Goal: Task Accomplishment & Management: Use online tool/utility

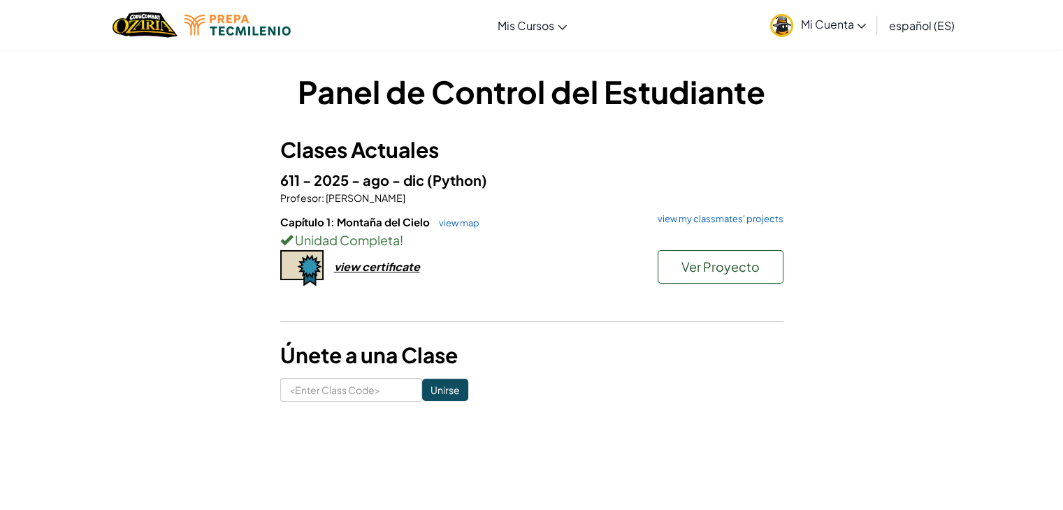
click at [675, 286] on div "Ver Proyecto" at bounding box center [713, 270] width 140 height 41
click at [674, 278] on button "Ver Proyecto" at bounding box center [720, 267] width 126 height 34
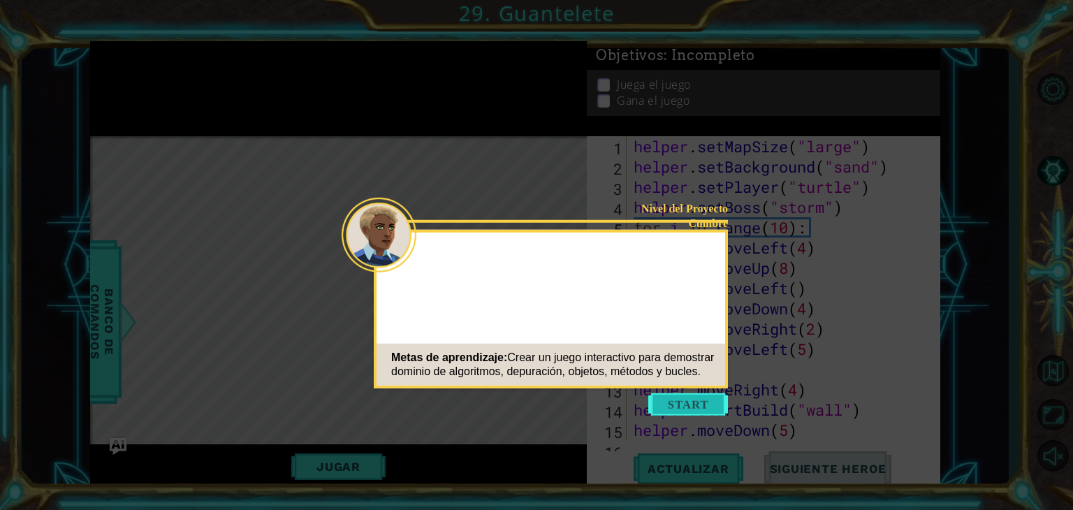
click at [673, 411] on button "Start" at bounding box center [688, 404] width 80 height 22
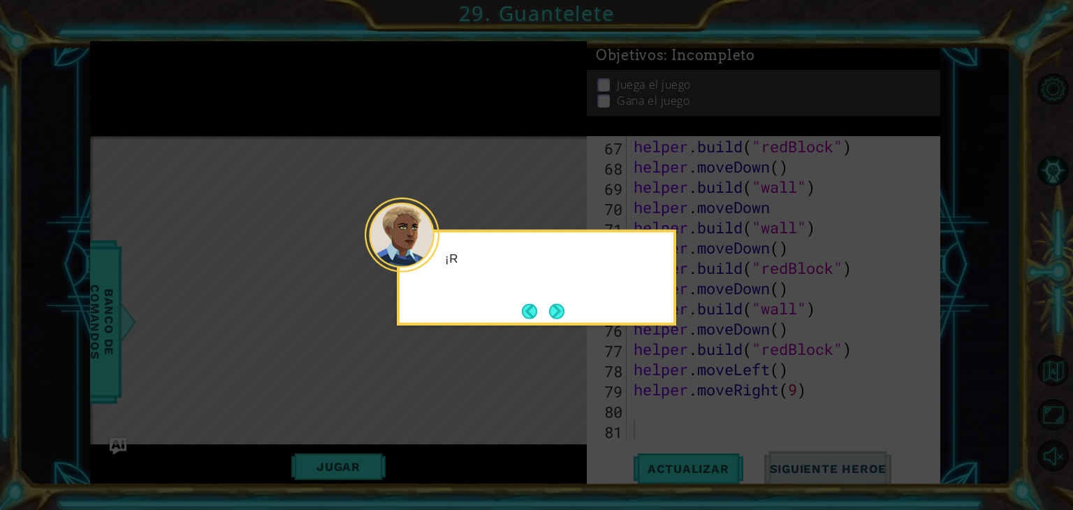
scroll to position [1336, 0]
click at [552, 307] on button "Next" at bounding box center [556, 310] width 15 height 15
click at [559, 312] on button "Next" at bounding box center [556, 310] width 15 height 15
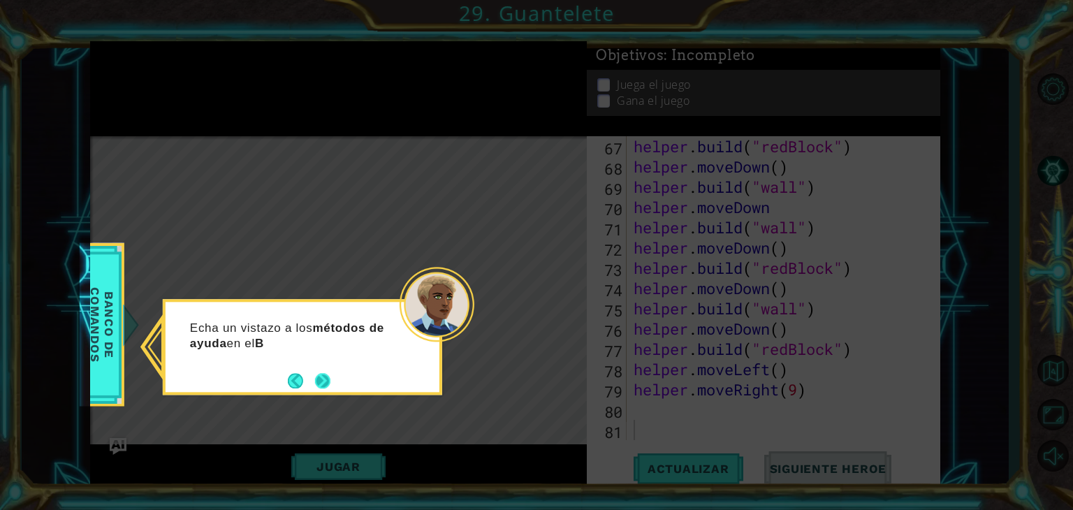
click at [330, 379] on button "Next" at bounding box center [322, 380] width 15 height 15
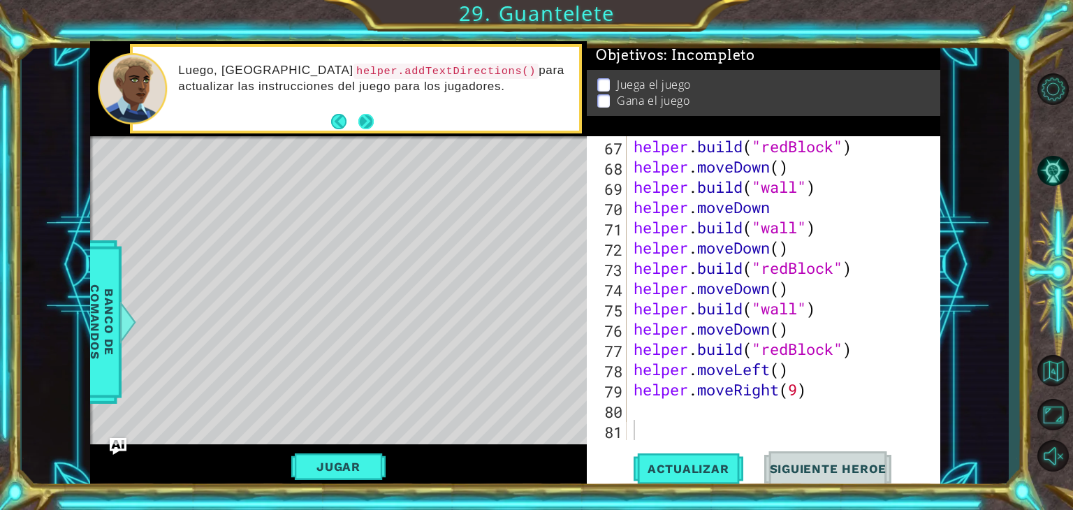
click at [360, 119] on button "Next" at bounding box center [365, 120] width 15 height 15
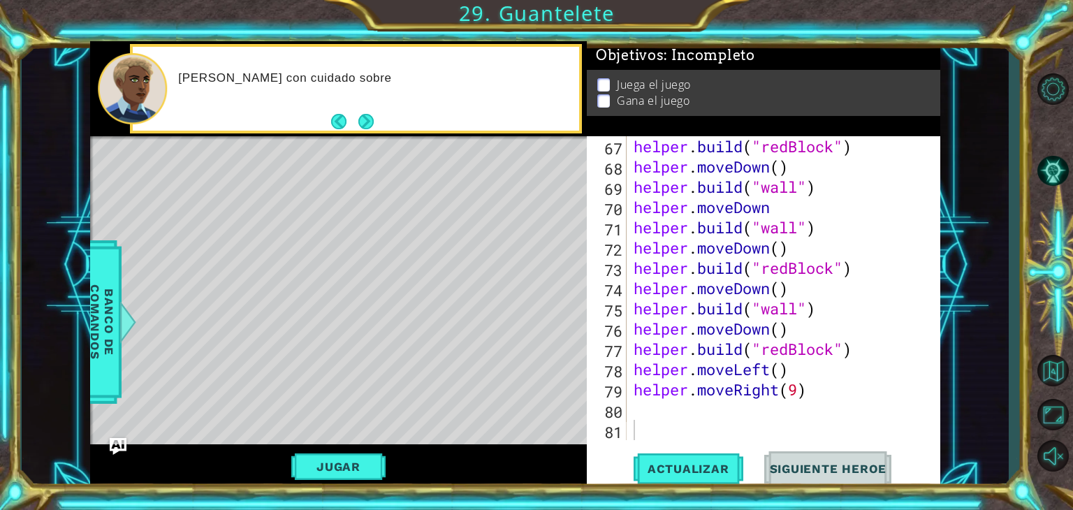
click at [360, 119] on button "Next" at bounding box center [365, 120] width 15 height 15
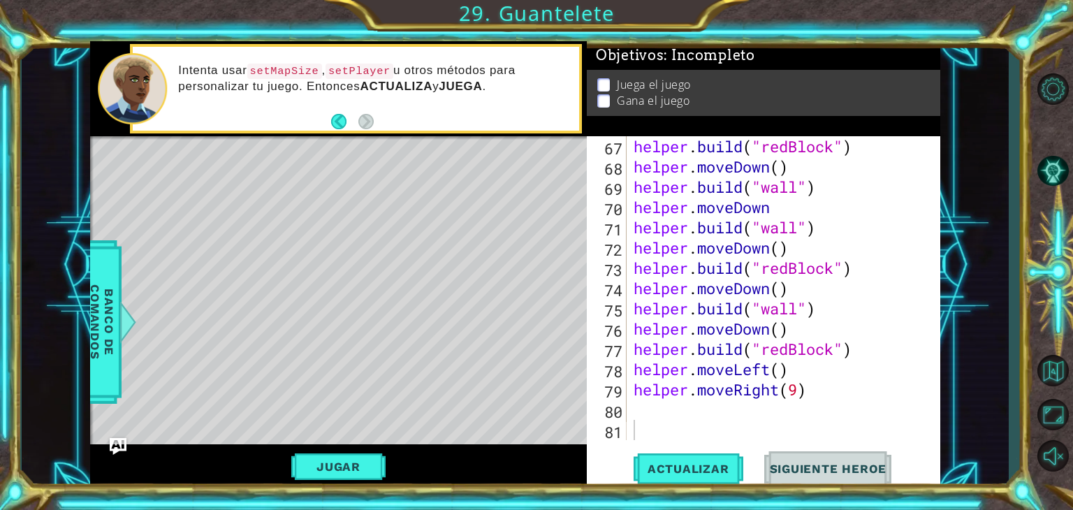
click at [673, 409] on div "helper . moveDown helper . build ( "redBlock" ) helper . moveDown ( ) helper . …" at bounding box center [782, 288] width 302 height 344
click at [678, 460] on button "Actualizar" at bounding box center [689, 469] width 110 height 36
click at [377, 458] on button "Jugar" at bounding box center [338, 466] width 94 height 27
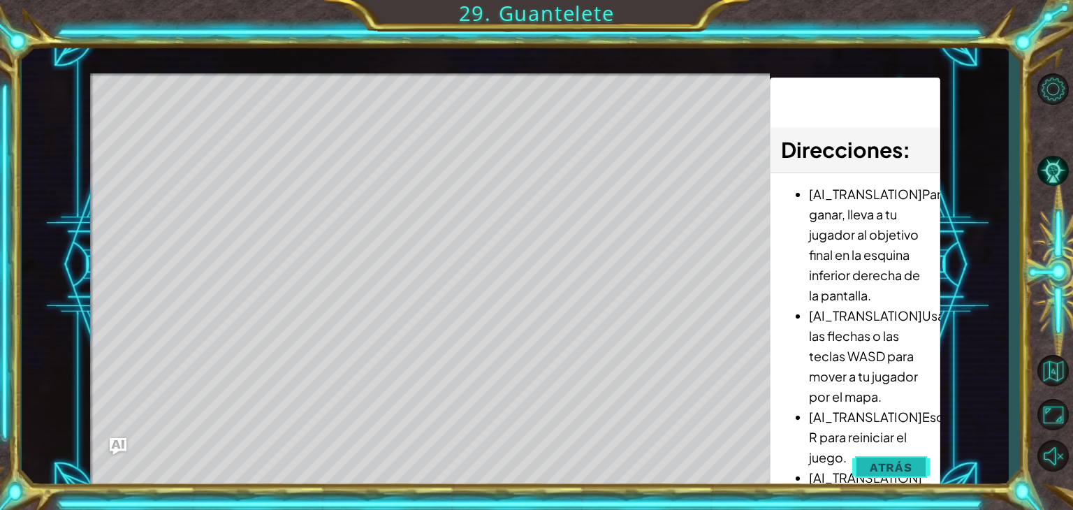
click at [886, 469] on span "Atrás" at bounding box center [891, 467] width 43 height 14
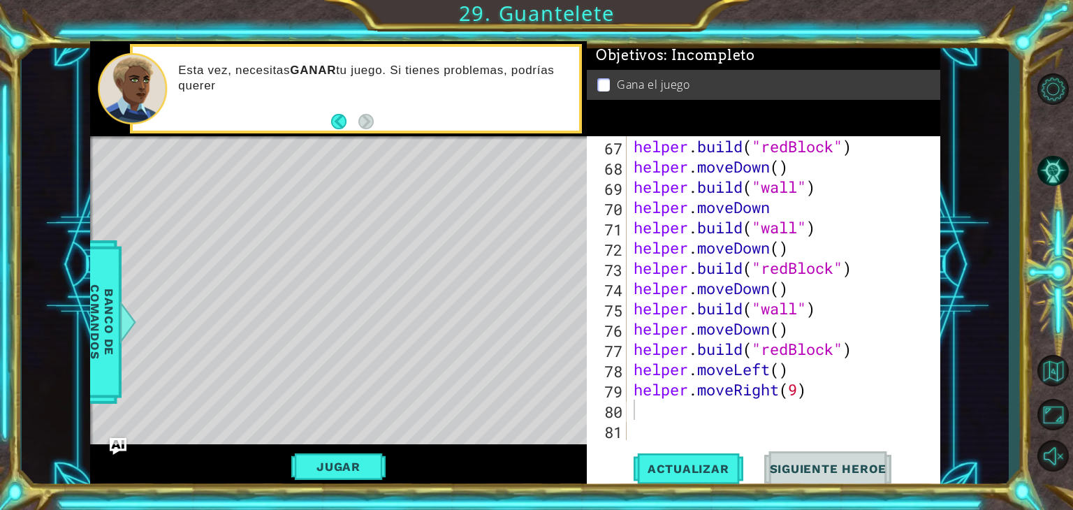
click at [360, 452] on div "Jugar" at bounding box center [338, 466] width 497 height 45
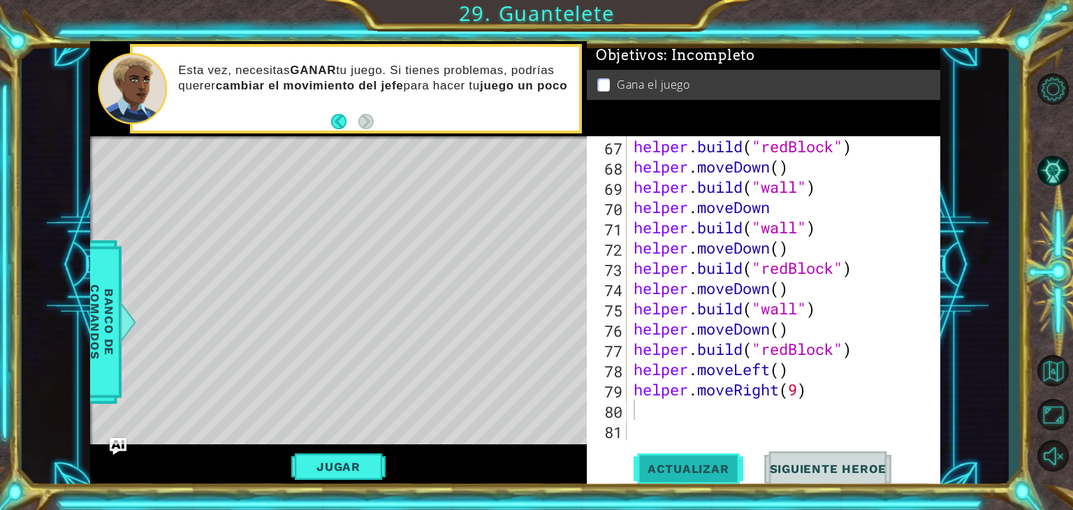
click at [699, 458] on button "Actualizar" at bounding box center [689, 469] width 110 height 36
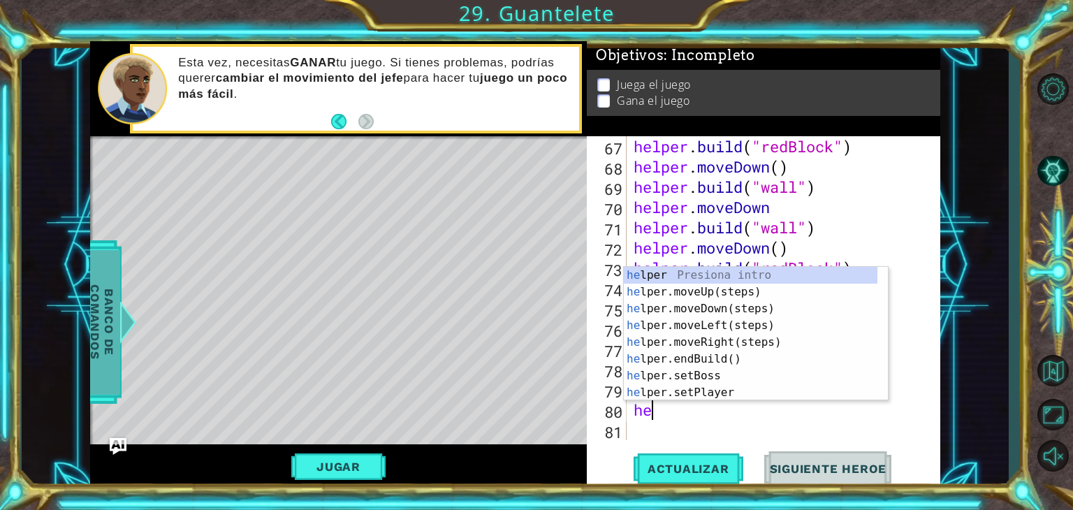
scroll to position [0, 0]
type textarea "helper"
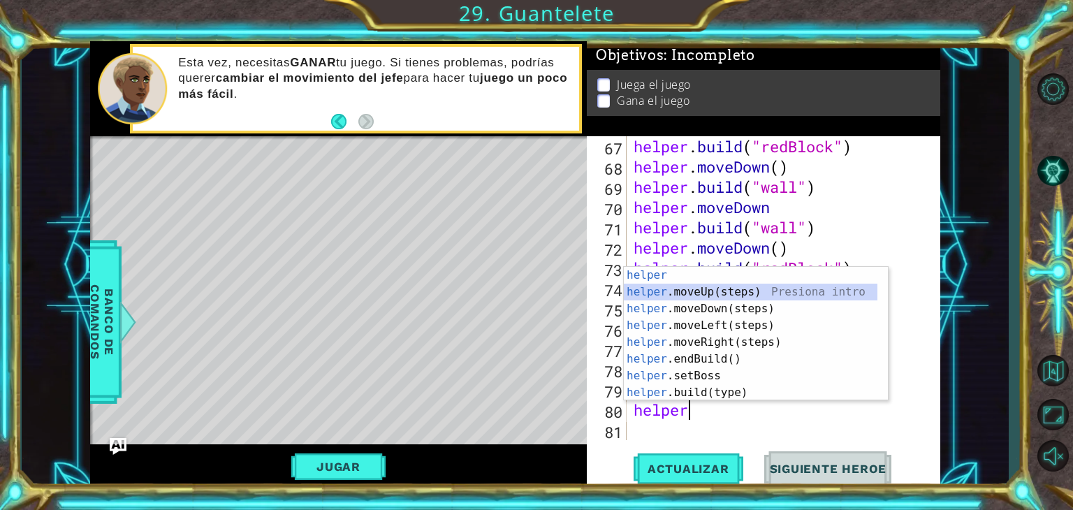
click at [726, 291] on div "helper Presiona intro helper .moveUp(steps) Presiona intro helper .moveDown(ste…" at bounding box center [751, 351] width 254 height 168
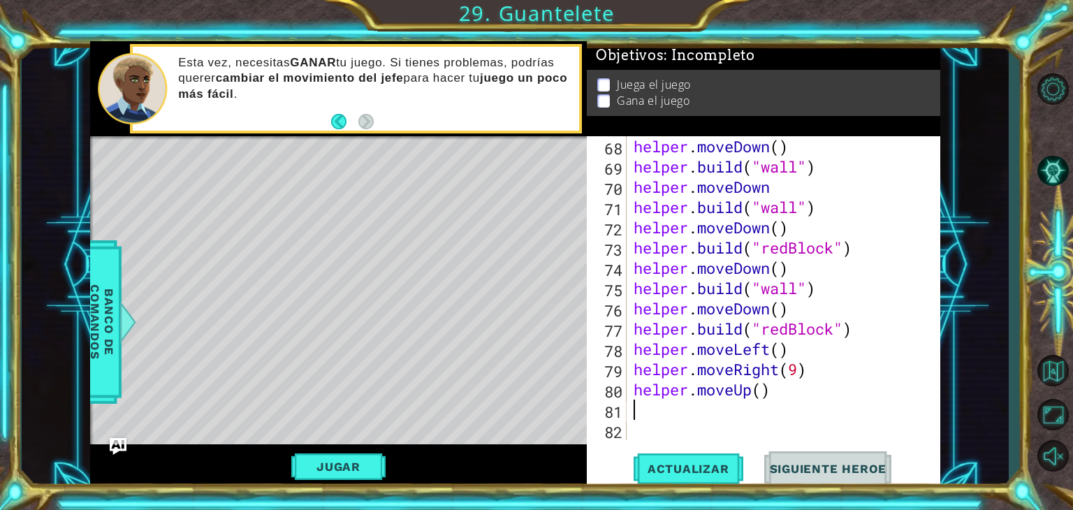
scroll to position [1357, 0]
click at [759, 395] on div "helper . moveDown ( ) helper . build ( "wall" ) helper . moveDown helper . buil…" at bounding box center [782, 308] width 302 height 344
type textarea "helper.moveUp(4)"
click at [686, 480] on button "Actualizar" at bounding box center [689, 469] width 110 height 36
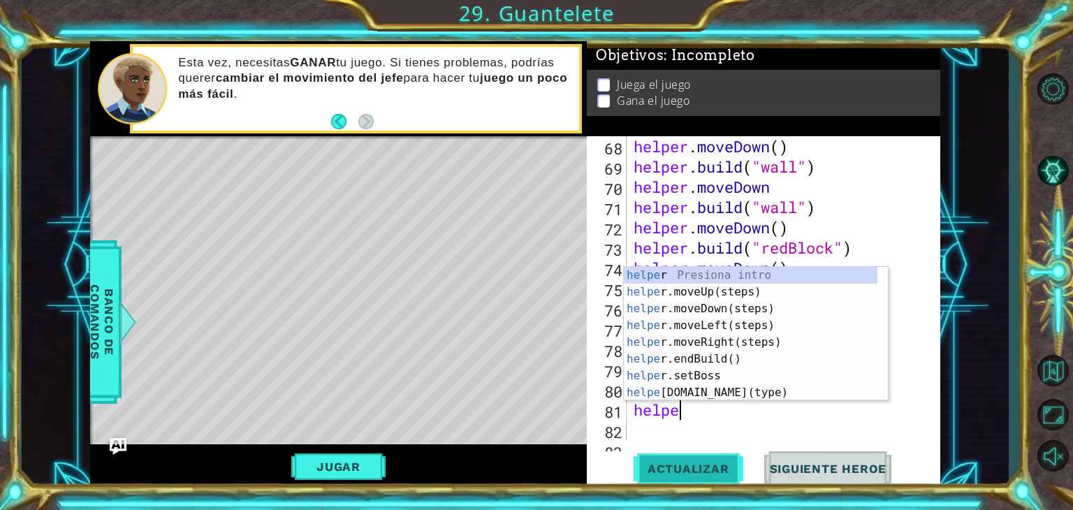
type textarea "helper"
click at [712, 330] on div "helper Presiona intro helper .moveUp(steps) Presiona intro helper .moveDown(ste…" at bounding box center [751, 351] width 254 height 168
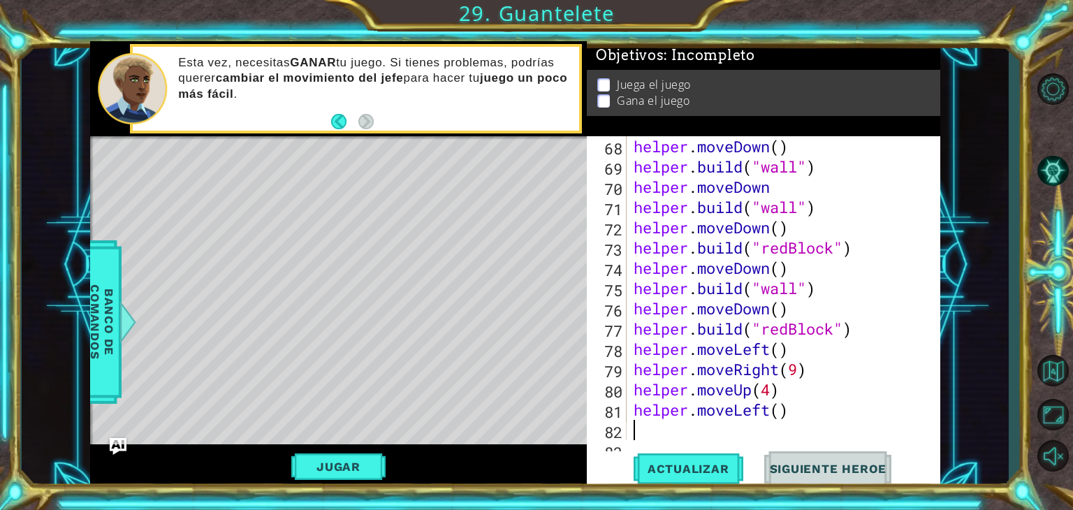
scroll to position [0, 0]
click at [781, 410] on div "helper . moveDown ( ) helper . build ( "wall" ) helper . moveDown helper . buil…" at bounding box center [782, 308] width 302 height 344
type textarea "helper.moveLeft(3)"
click at [717, 470] on span "Actualizar" at bounding box center [689, 469] width 110 height 14
click at [789, 413] on div "helper . moveDown ( ) helper . build ( "wall" ) helper . moveDown helper . buil…" at bounding box center [782, 308] width 302 height 344
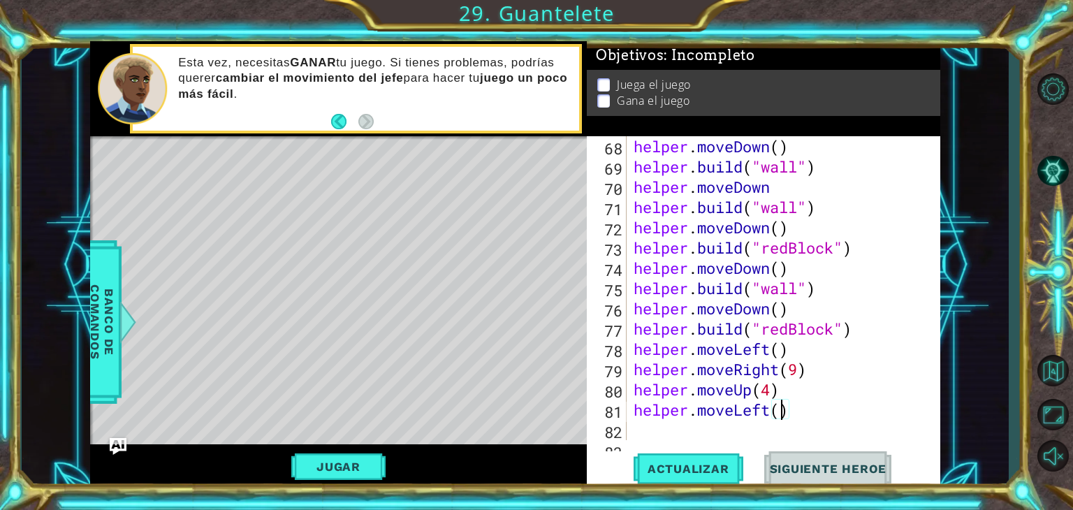
type textarea "helper.moveLeft(4)"
click at [771, 412] on div "helper . moveDown ( ) helper . build ( "wall" ) helper . moveDown helper . buil…" at bounding box center [782, 308] width 302 height 344
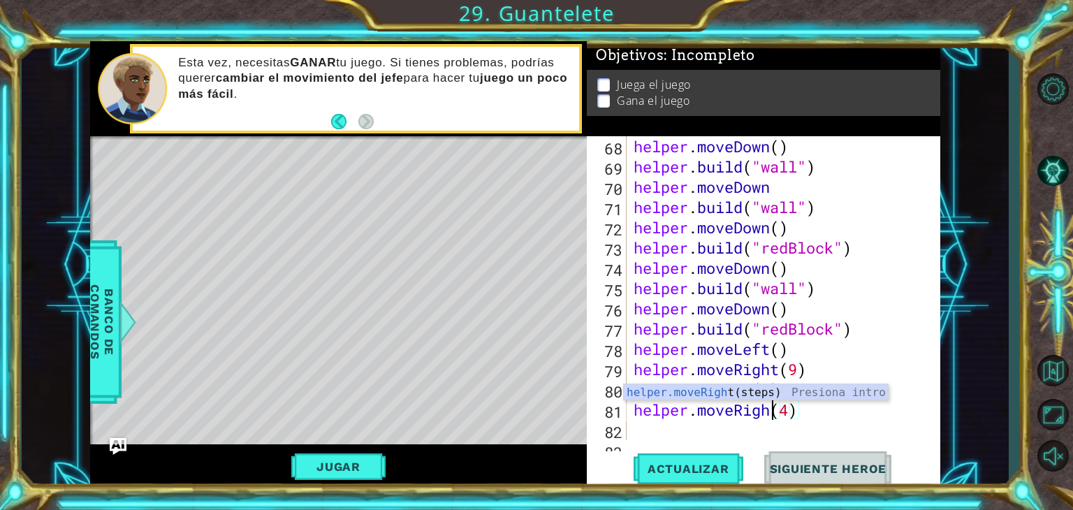
scroll to position [0, 6]
type textarea "helper.moveRight()(4)"
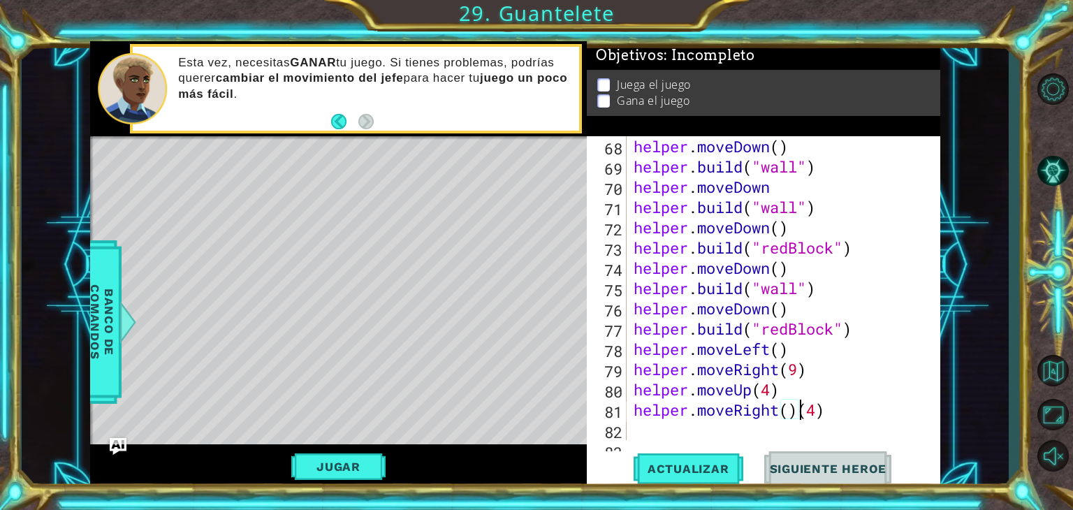
click at [664, 431] on div "helper . moveDown ( ) helper . build ( "wall" ) helper . moveDown helper . buil…" at bounding box center [782, 308] width 302 height 344
click at [794, 400] on div "helper . moveDown ( ) helper . build ( "wall" ) helper . moveDown helper . buil…" at bounding box center [782, 308] width 302 height 344
click at [797, 406] on div "helper . moveDown ( ) helper . build ( "wall" ) helper . moveDown helper . buil…" at bounding box center [782, 308] width 302 height 344
type textarea "helper.moveRight(4)"
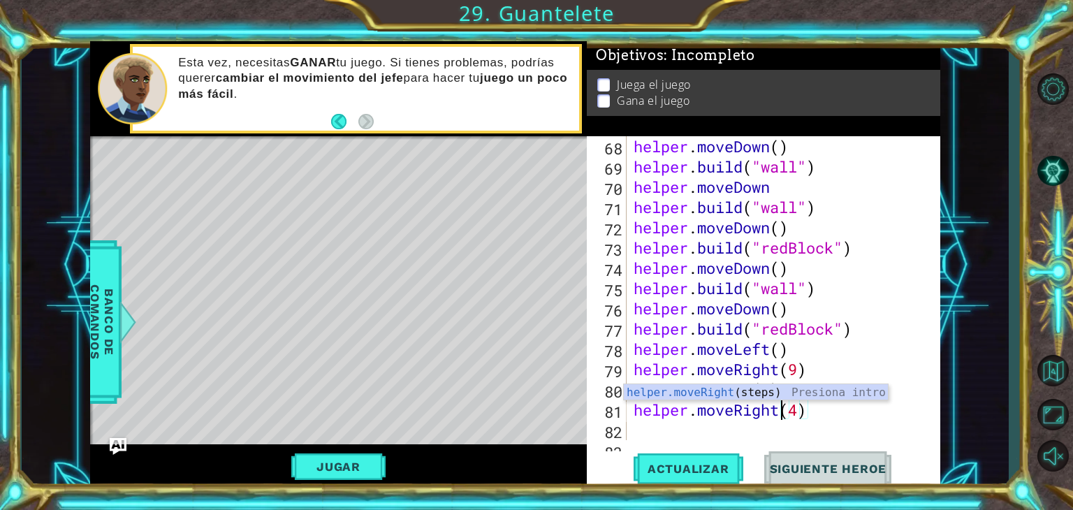
click at [650, 435] on div "helper . moveDown ( ) helper . build ( "wall" ) helper . moveDown helper . buil…" at bounding box center [782, 308] width 302 height 344
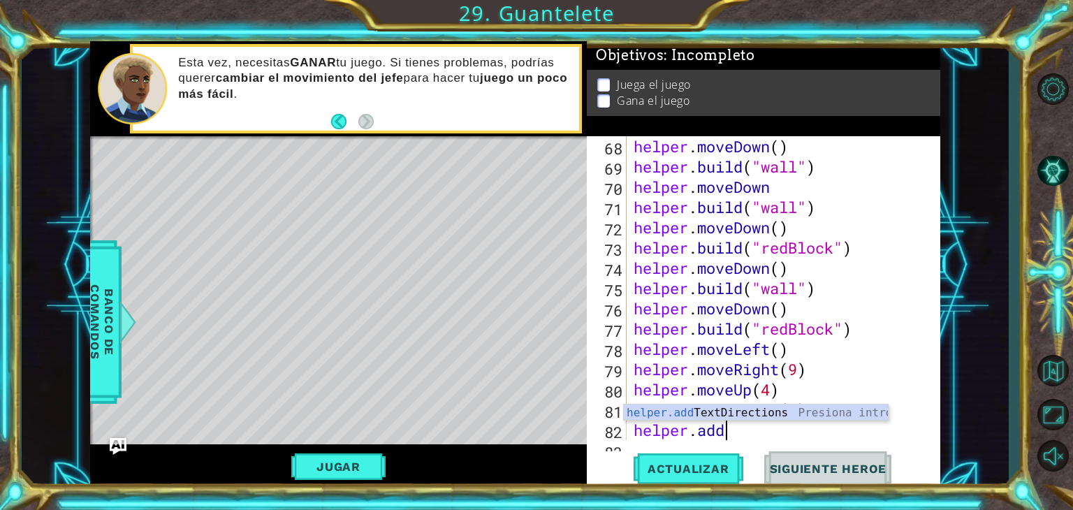
scroll to position [0, 3]
click at [803, 411] on div "helper.add TextDirections Presiona intro" at bounding box center [756, 429] width 264 height 50
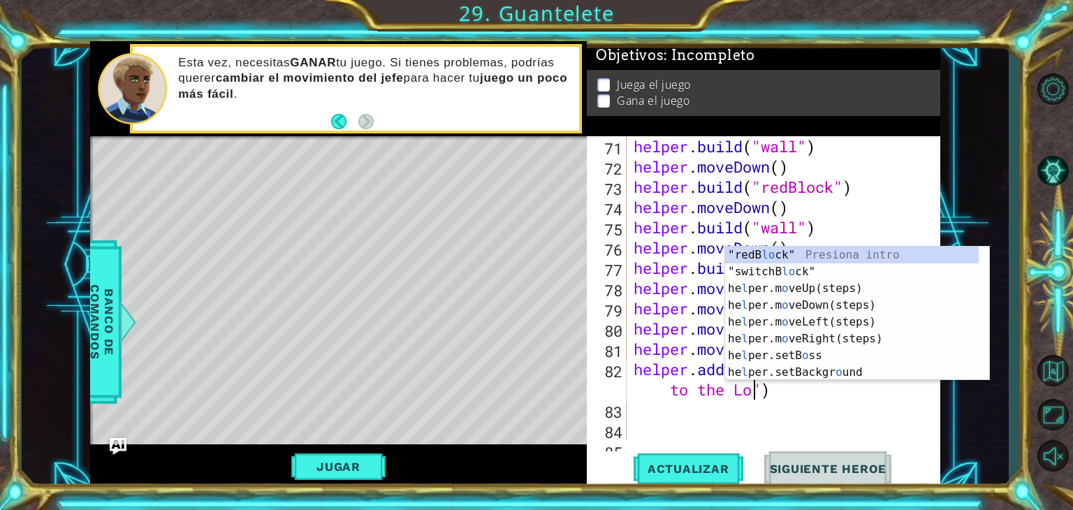
scroll to position [0, 17]
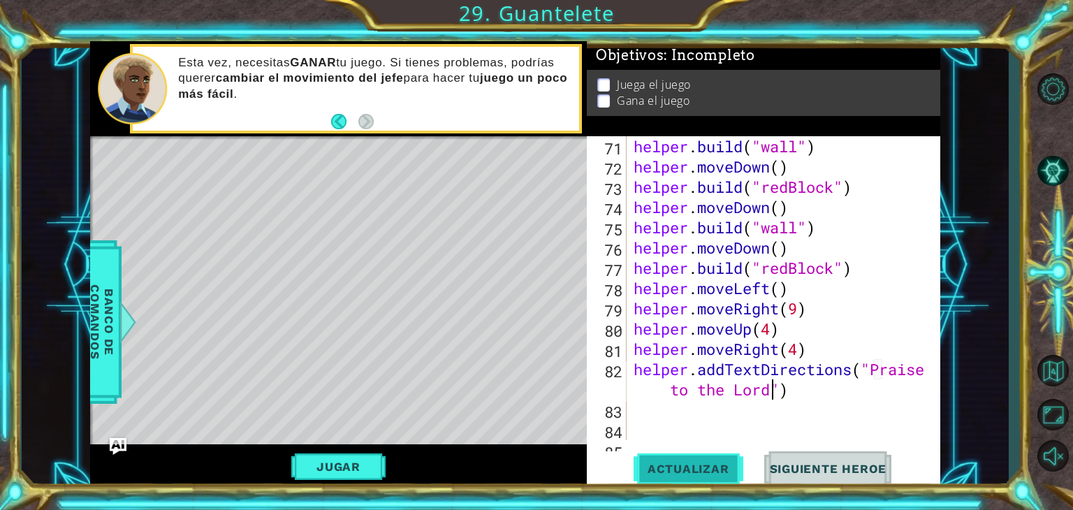
type textarea "helper.addTextDirections("Praise to the Lord")"
click at [733, 460] on button "Actualizar" at bounding box center [689, 469] width 110 height 36
click at [351, 453] on button "Jugar" at bounding box center [338, 466] width 94 height 27
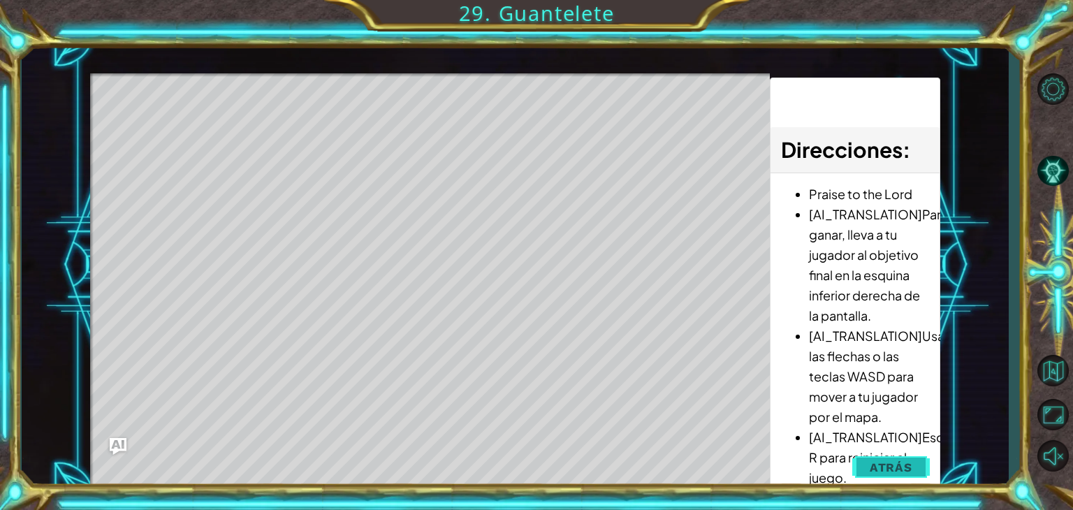
click at [877, 466] on span "Atrás" at bounding box center [891, 467] width 43 height 14
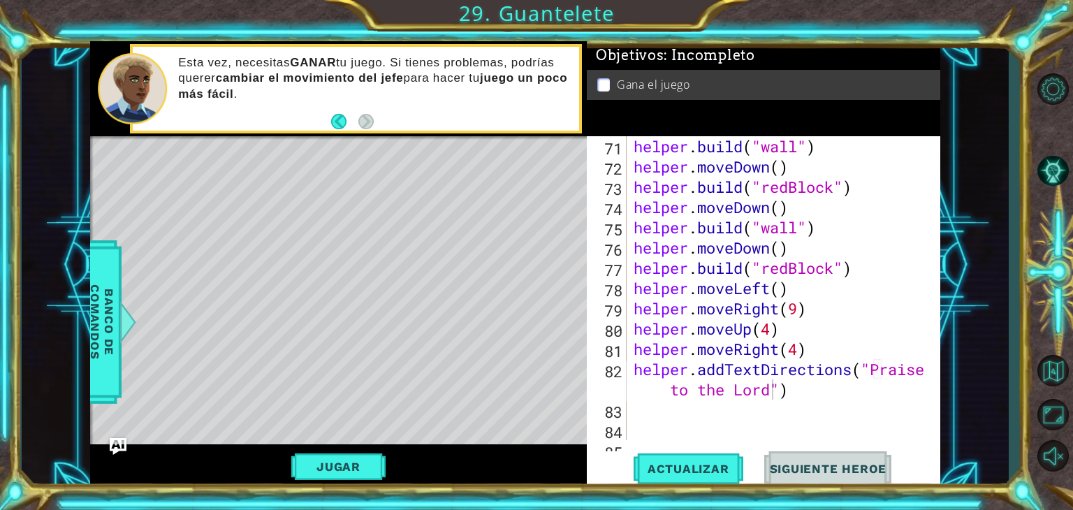
scroll to position [0, 0]
click at [664, 421] on div "helper . build ( "wall" ) helper . moveDown ( ) helper . build ( "redBlock" ) h…" at bounding box center [782, 308] width 302 height 344
click at [618, 400] on div "82" at bounding box center [608, 381] width 37 height 41
click at [659, 465] on span "Actualizar" at bounding box center [689, 469] width 110 height 14
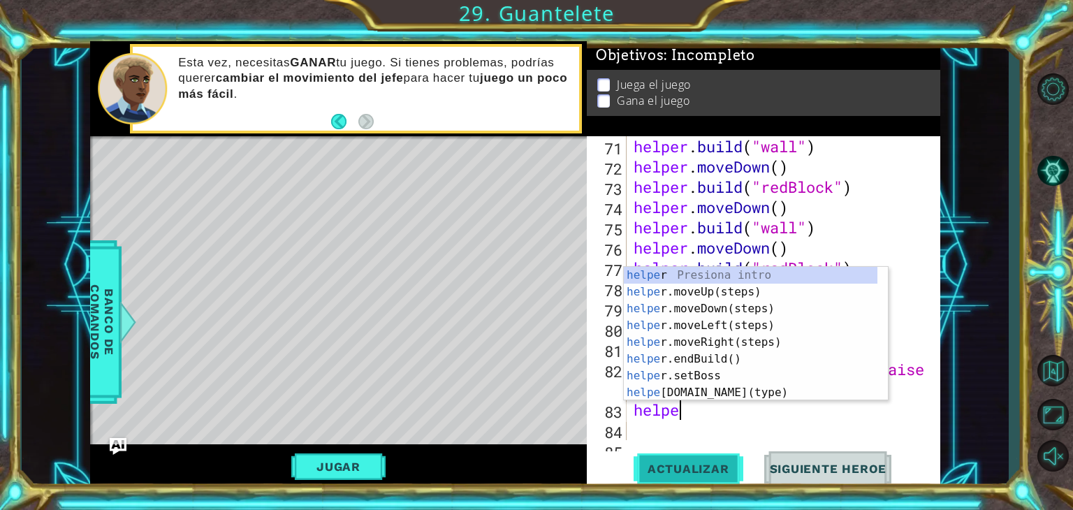
type textarea "helper"
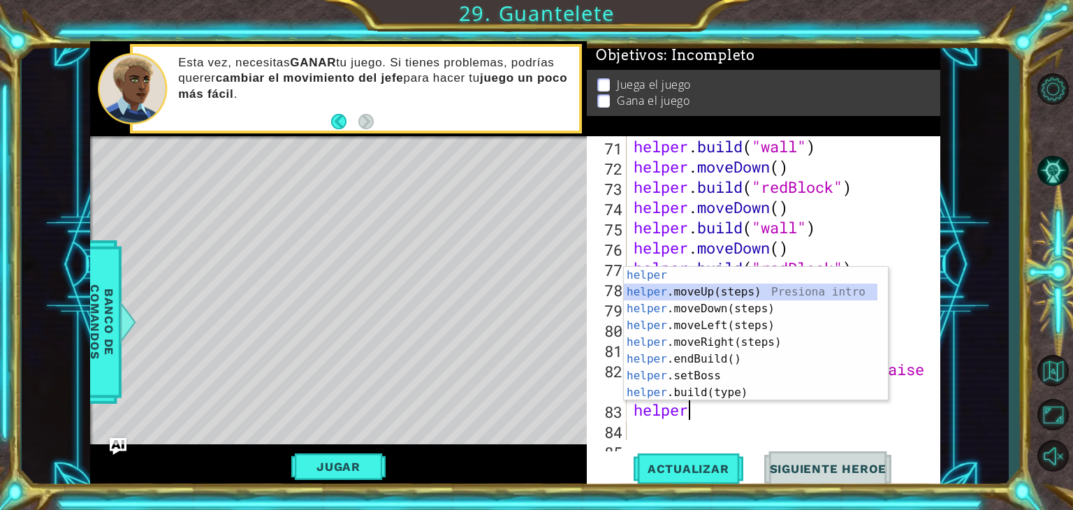
click at [725, 296] on div "helper Presiona intro helper .moveUp(steps) Presiona intro helper .moveDown(ste…" at bounding box center [751, 351] width 254 height 168
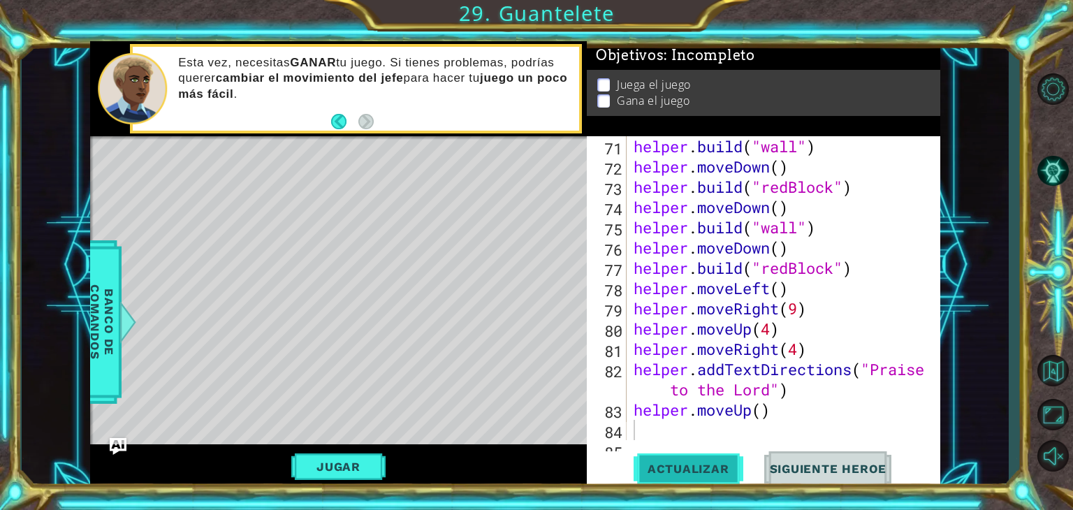
click at [671, 483] on button "Actualizar" at bounding box center [689, 469] width 110 height 36
click at [760, 408] on div "helper . build ( "wall" ) helper . moveDown ( ) helper . build ( "redBlock" ) h…" at bounding box center [782, 308] width 302 height 344
type textarea "helper.moveUp(2)"
click at [701, 478] on button "Actualizar" at bounding box center [689, 469] width 110 height 36
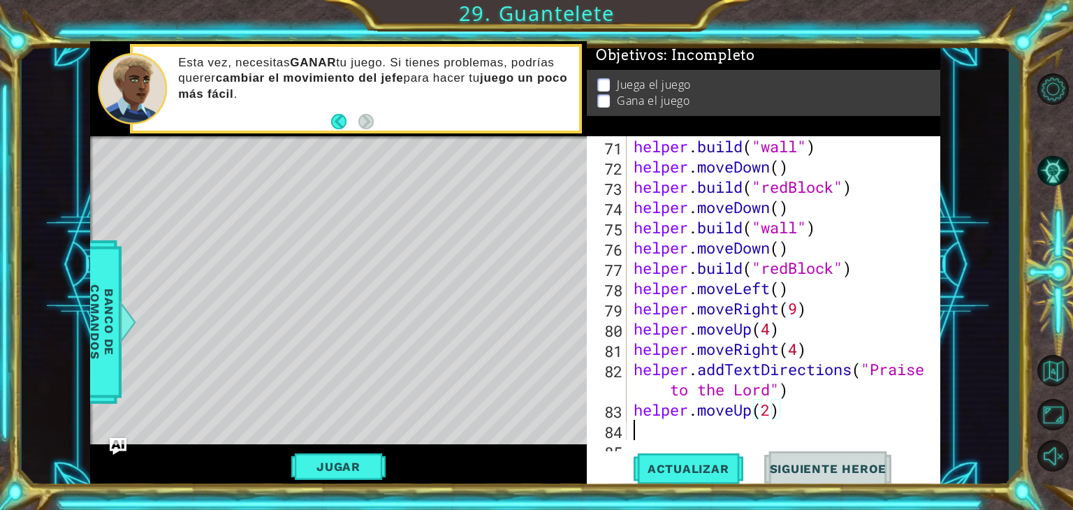
click at [635, 432] on div "helper . build ( "wall" ) helper . moveDown ( ) helper . build ( "redBlock" ) h…" at bounding box center [782, 308] width 302 height 344
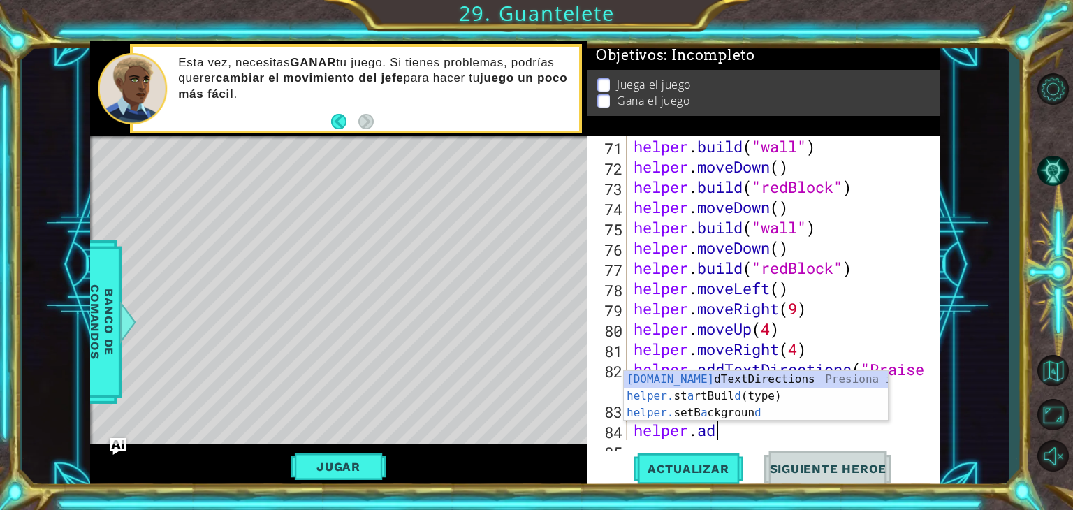
scroll to position [0, 3]
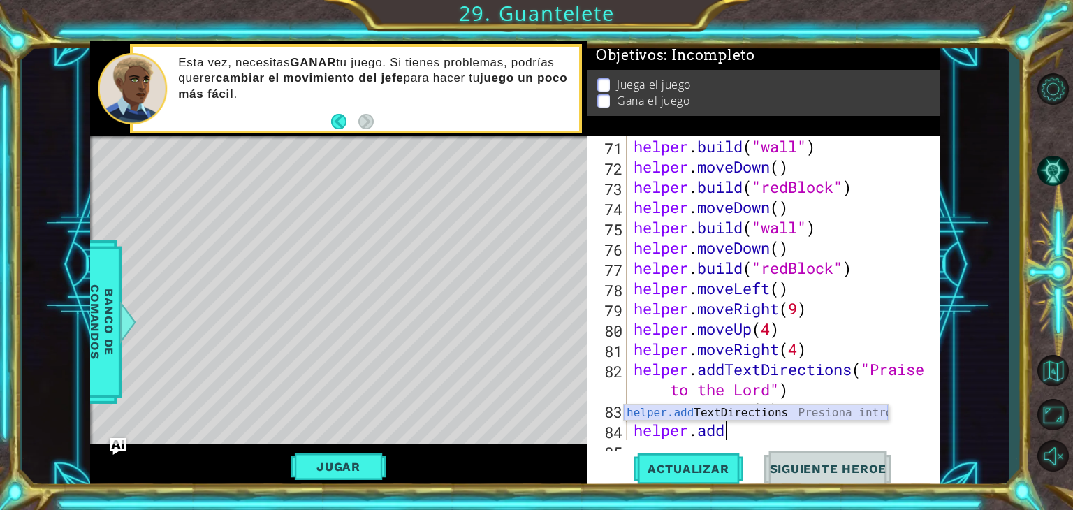
click at [872, 415] on div "helper.add TextDirections Presiona intro" at bounding box center [756, 429] width 264 height 50
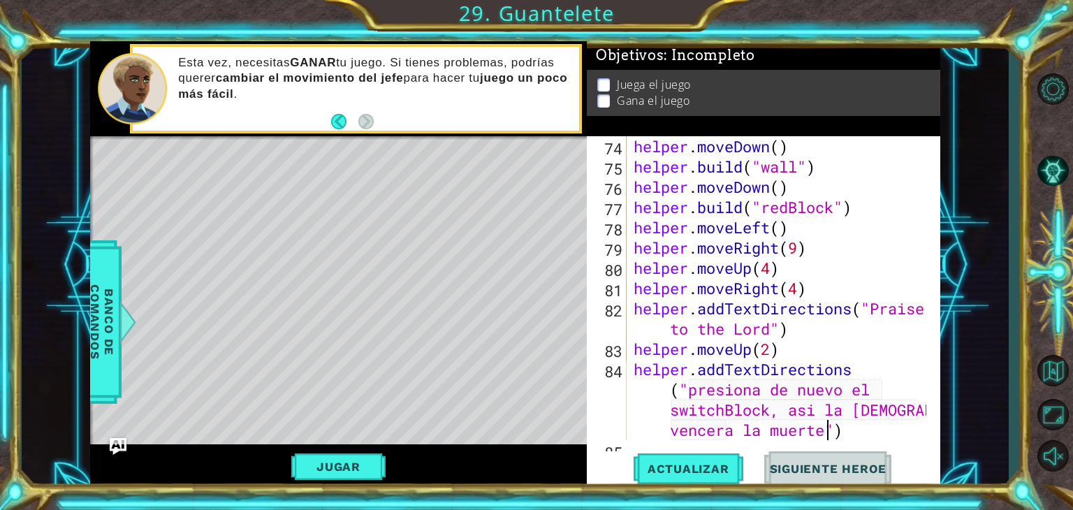
scroll to position [0, 38]
type textarea "helper.addTextDirections("presiona de nuevo el switchBlock, asi la Cristo vence…"
click at [672, 454] on button "Actualizar" at bounding box center [689, 469] width 110 height 36
click at [676, 472] on span "Actualizar" at bounding box center [689, 469] width 110 height 14
click at [327, 472] on button "Jugar" at bounding box center [338, 466] width 94 height 27
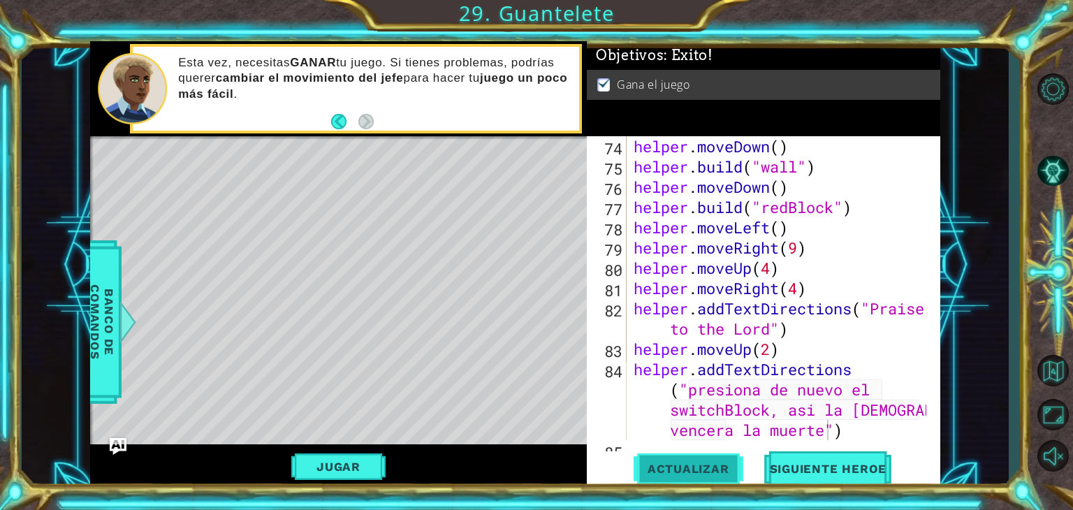
click at [685, 467] on span "Actualizar" at bounding box center [689, 469] width 110 height 14
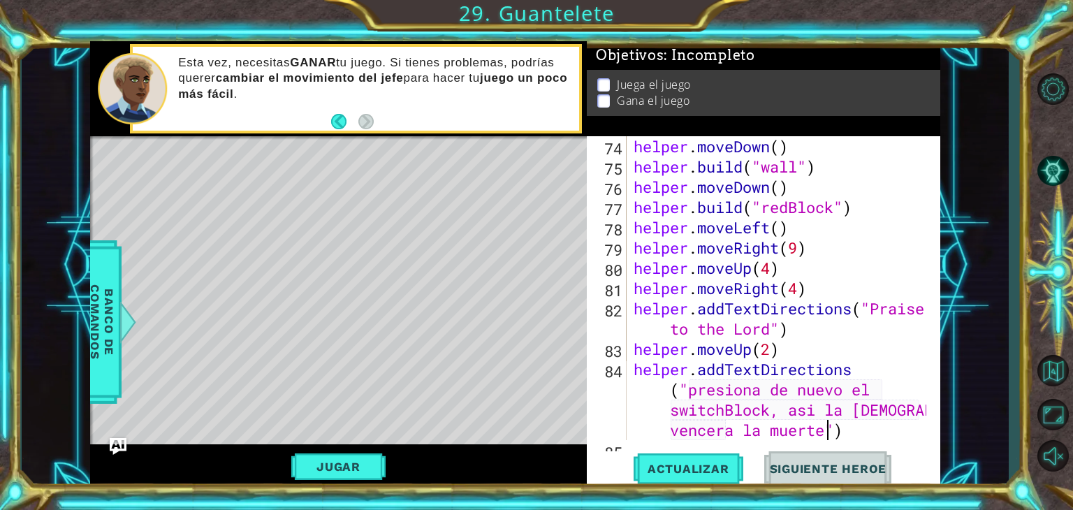
scroll to position [1519, 0]
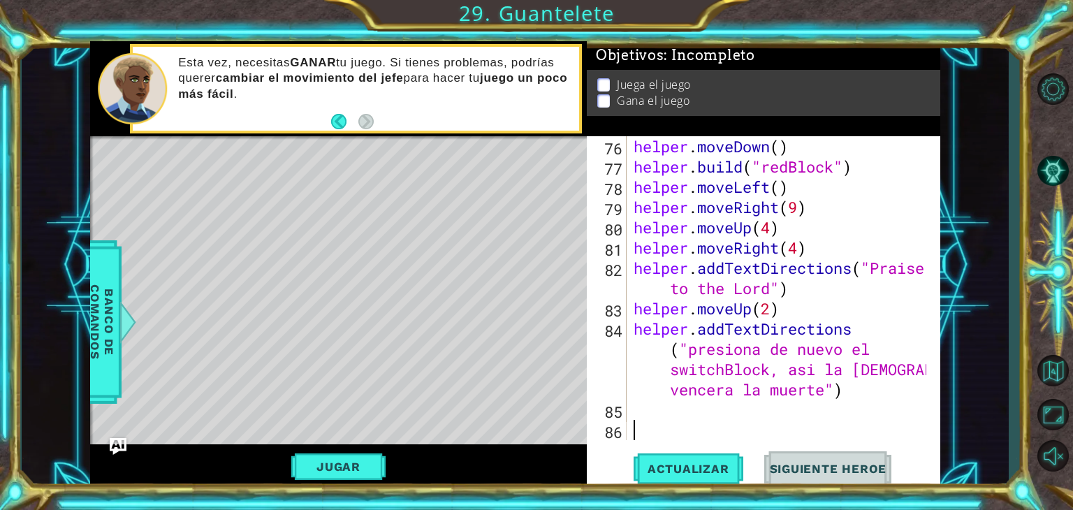
click at [661, 421] on div "helper . moveDown ( ) helper . build ( "redBlock" ) helper . moveLeft ( ) helpe…" at bounding box center [782, 308] width 302 height 344
click at [652, 411] on div "helper . moveDown ( ) helper . build ( "redBlock" ) helper . moveLeft ( ) helpe…" at bounding box center [782, 308] width 302 height 344
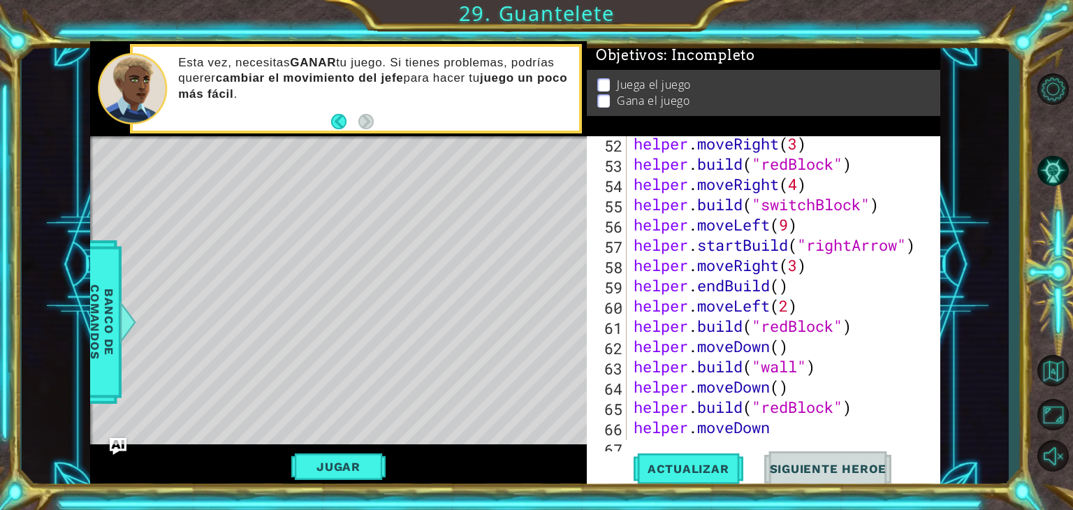
scroll to position [1043, 0]
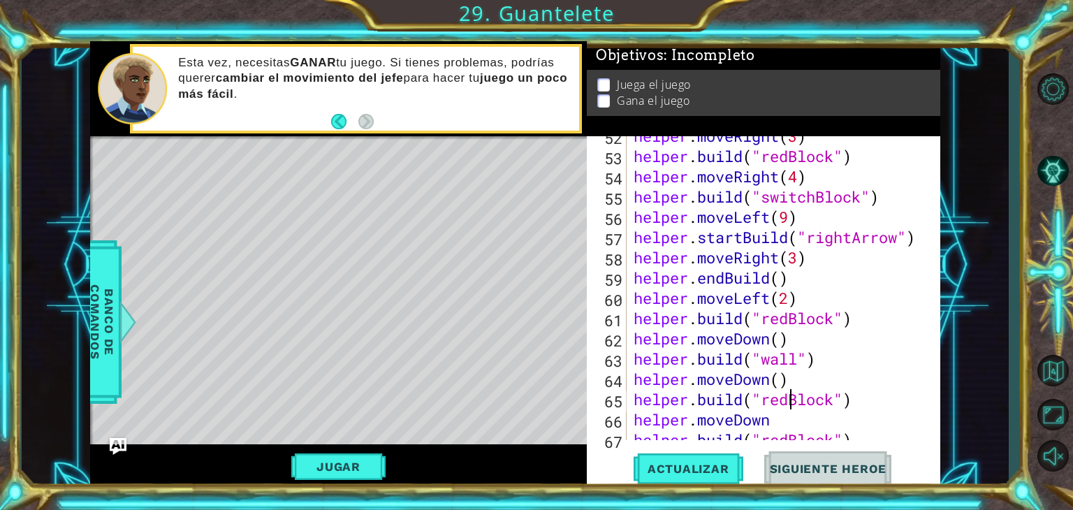
click at [789, 399] on div "helper . moveRight ( 3 ) helper . build ( "redBlock" ) helper . moveRight ( 4 )…" at bounding box center [782, 298] width 302 height 344
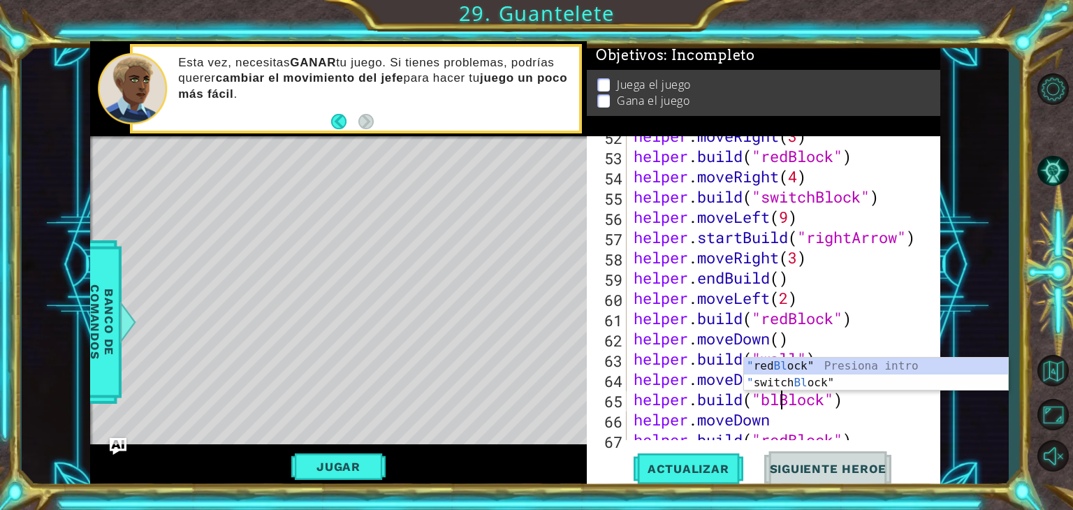
scroll to position [0, 7]
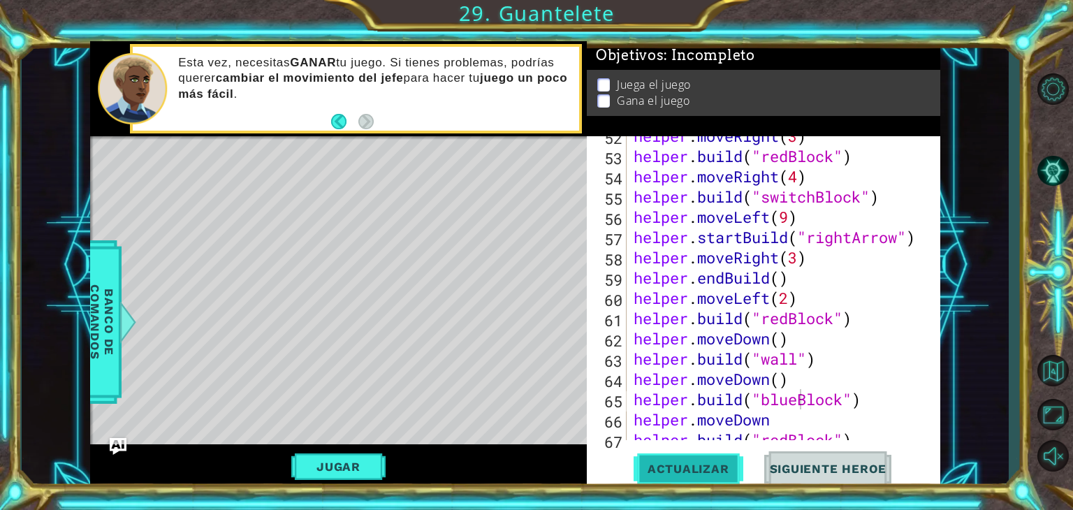
click at [719, 464] on span "Actualizar" at bounding box center [689, 469] width 110 height 14
click at [305, 468] on button "Jugar" at bounding box center [338, 466] width 94 height 27
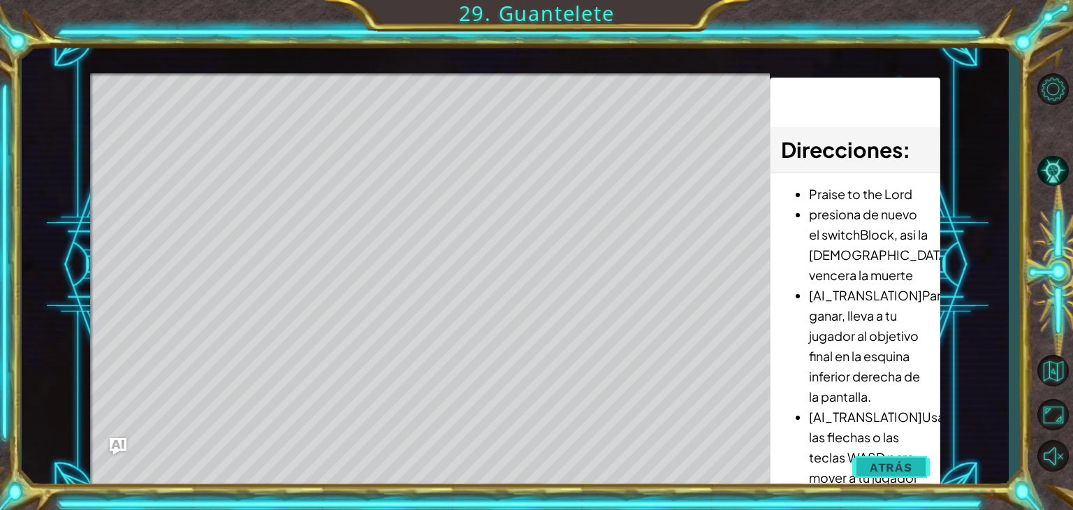
click at [881, 470] on span "Atrás" at bounding box center [891, 467] width 43 height 14
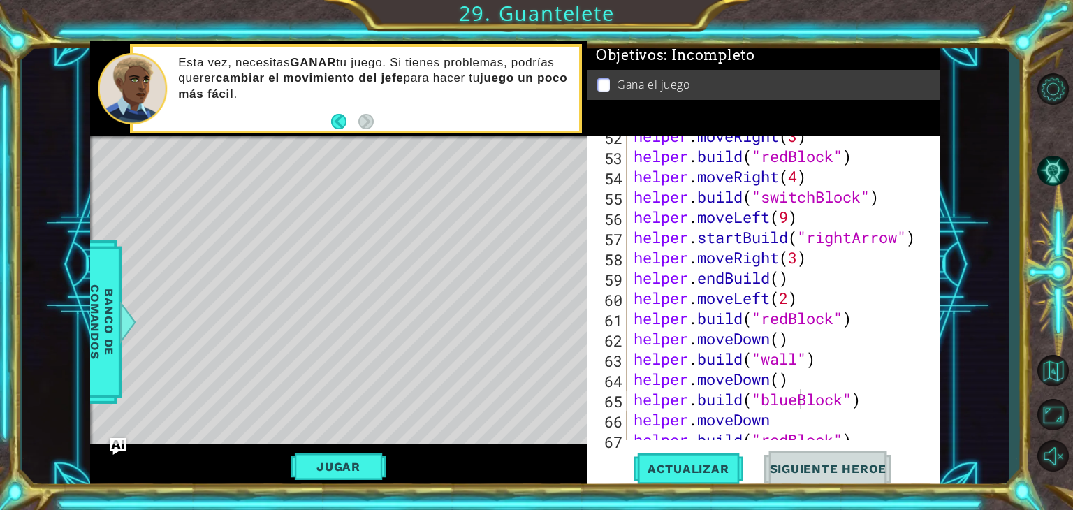
click at [881, 361] on div "helper . moveRight ( 3 ) helper . build ( "redBlock" ) helper . moveRight ( 4 )…" at bounding box center [782, 298] width 302 height 344
drag, startPoint x: 937, startPoint y: 344, endPoint x: 940, endPoint y: 377, distance: 33.0
click at [940, 377] on div "1 ההההההההההההההההההההההההההההההההההההההההההההההההההההההההההההההההההההההההההההה…" at bounding box center [515, 265] width 987 height 448
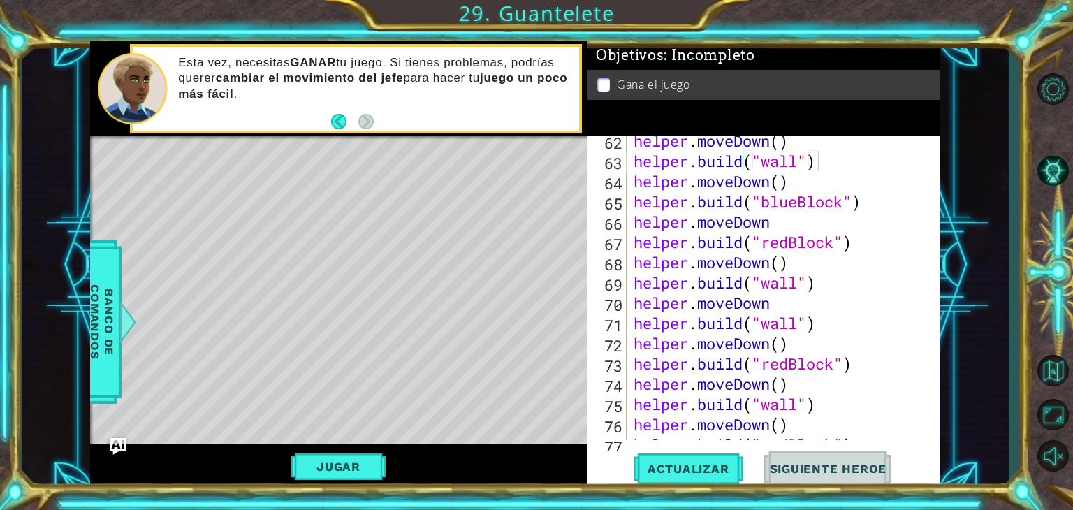
scroll to position [1241, 0]
click at [799, 200] on div "helper . moveDown ( ) helper . build ( "wall" ) helper . moveDown ( ) helper . …" at bounding box center [782, 303] width 302 height 344
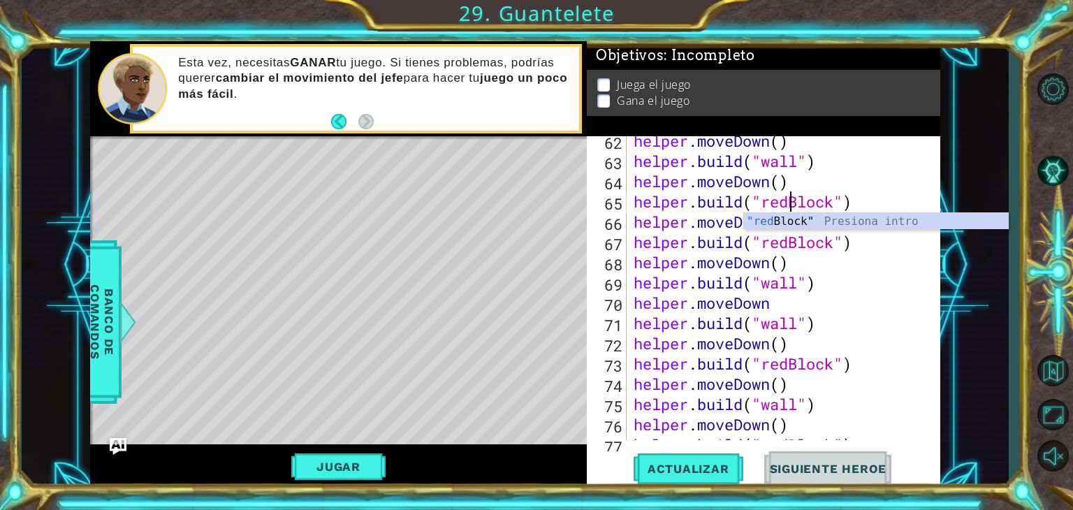
scroll to position [0, 7]
type textarea "[DOMAIN_NAME]("redBlock")"
click at [673, 499] on div "1 ההההההההההההההההההההההההההההההההההההההההההההההההההההההההההההההההההההההההההההה…" at bounding box center [536, 255] width 1073 height 510
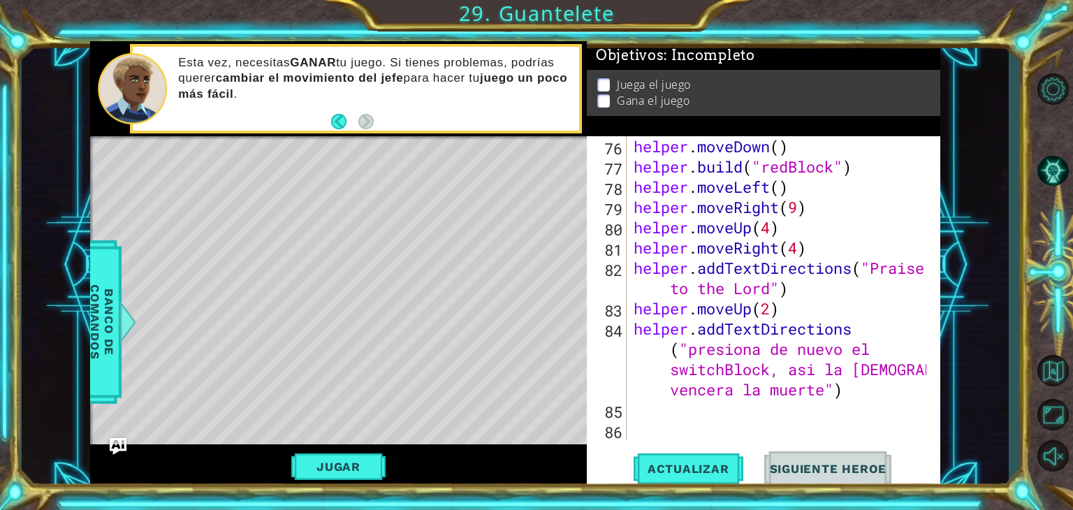
scroll to position [1512, 0]
click at [666, 414] on div "helper . moveDown ( ) helper . build ( "redBlock" ) helper . moveLeft ( ) helpe…" at bounding box center [782, 308] width 302 height 344
click at [708, 480] on button "Actualizar" at bounding box center [689, 469] width 110 height 36
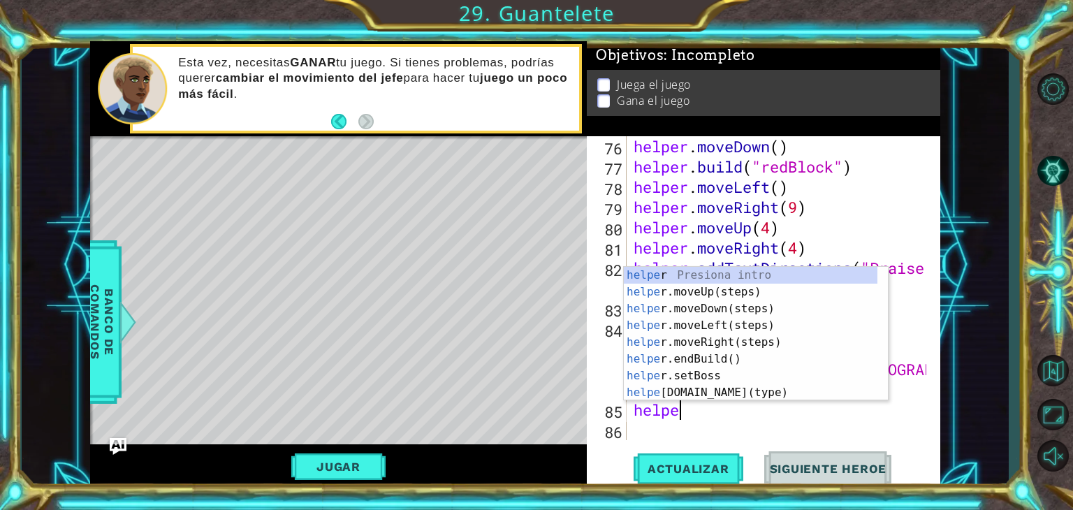
type textarea "helper"
click at [768, 320] on div "helper Presiona intro helper .moveUp(steps) Presiona intro helper .moveDown(ste…" at bounding box center [751, 351] width 254 height 168
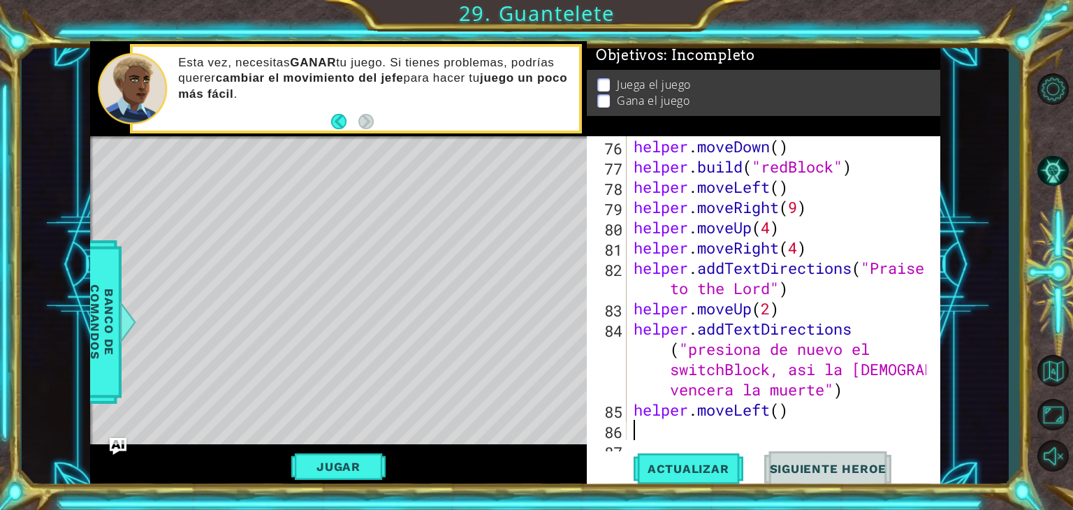
scroll to position [1540, 0]
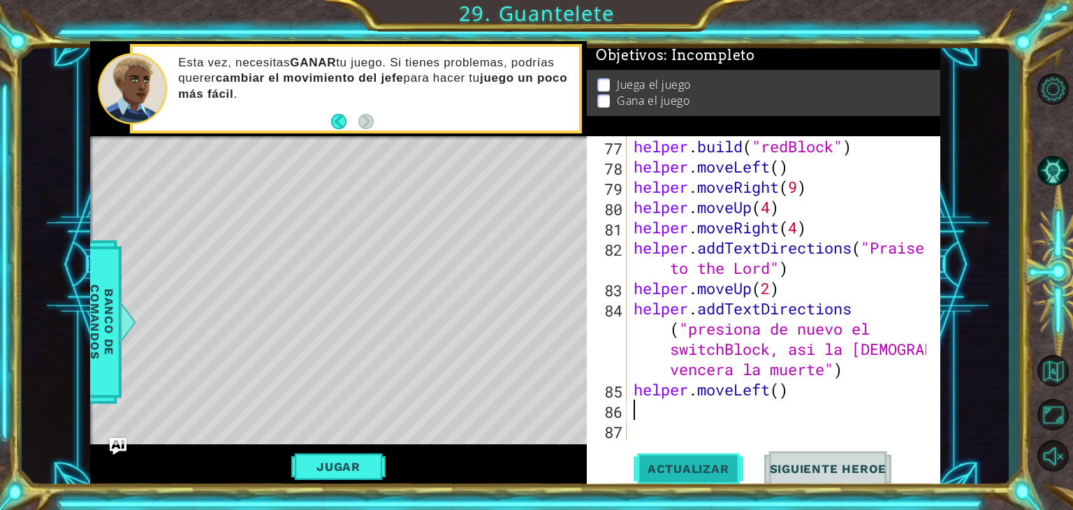
click at [710, 470] on span "Actualizar" at bounding box center [689, 469] width 110 height 14
click at [767, 391] on div "helper . build ( "redBlock" ) helper . moveLeft ( ) helper . moveRight ( 9 ) he…" at bounding box center [782, 308] width 302 height 344
click at [768, 391] on div "helper . build ( "redBlock" ) helper . moveLeft ( ) helper . moveRight ( 9 ) he…" at bounding box center [782, 308] width 302 height 344
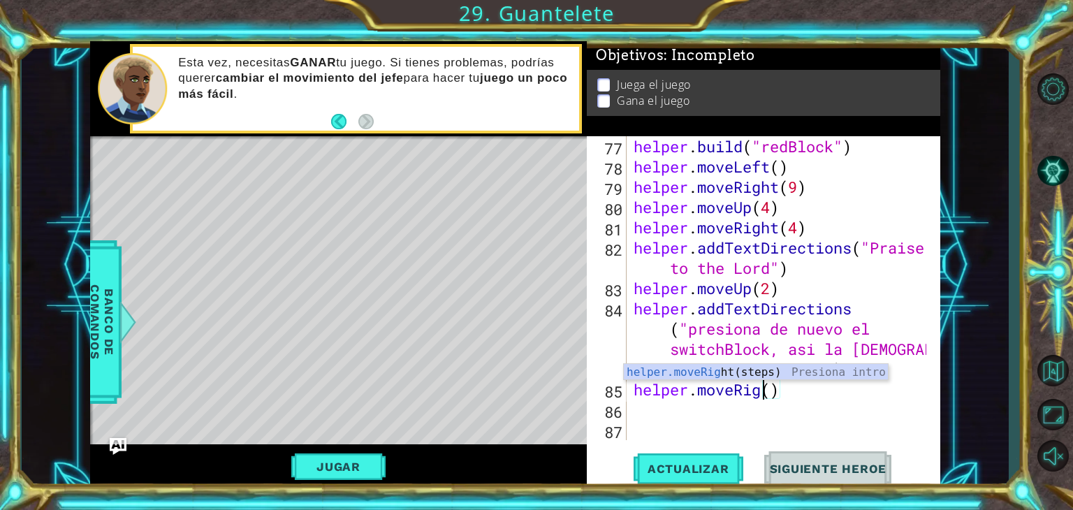
scroll to position [0, 6]
click at [869, 374] on div "helper.moveRig ht(steps) Presiona intro" at bounding box center [756, 389] width 264 height 50
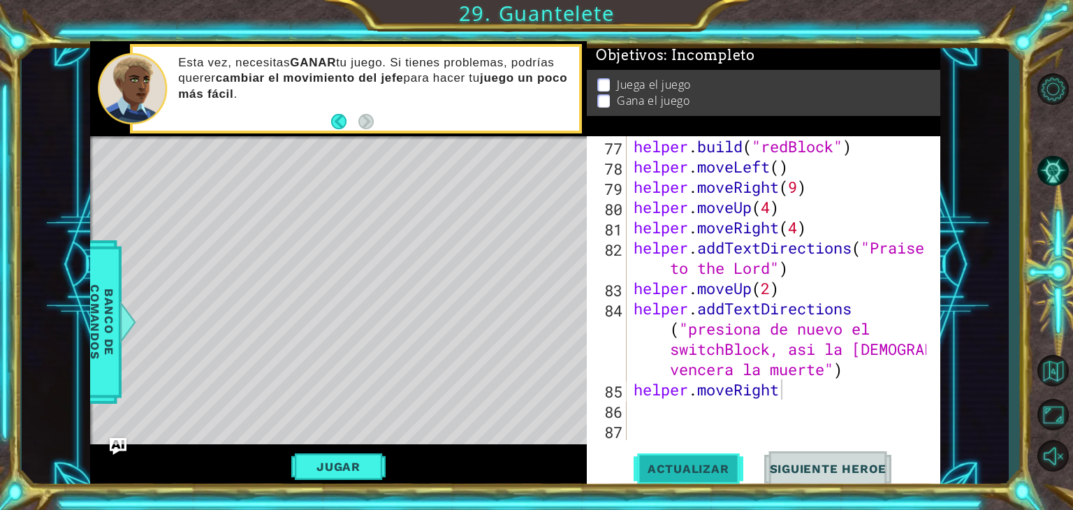
click at [696, 484] on button "Actualizar" at bounding box center [689, 469] width 110 height 36
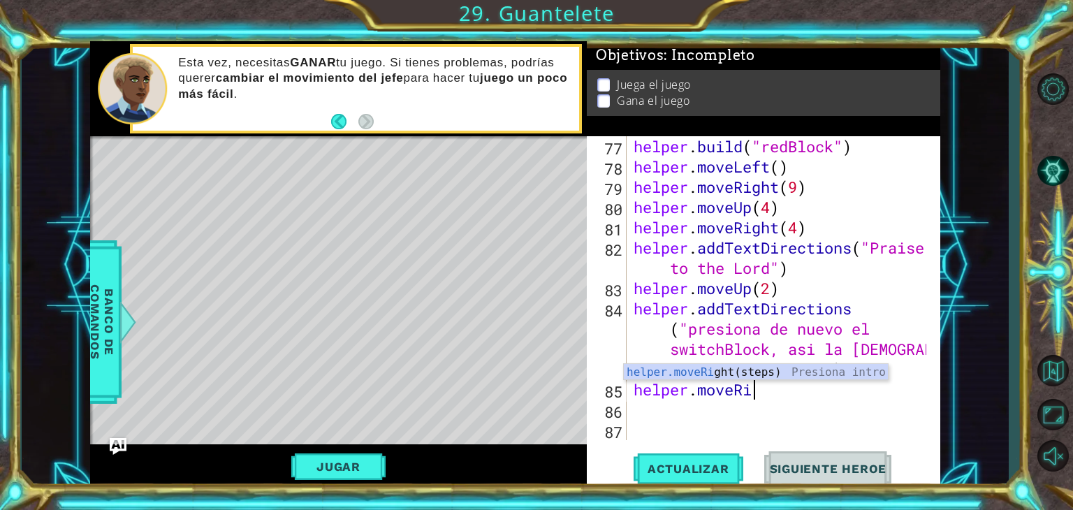
scroll to position [0, 3]
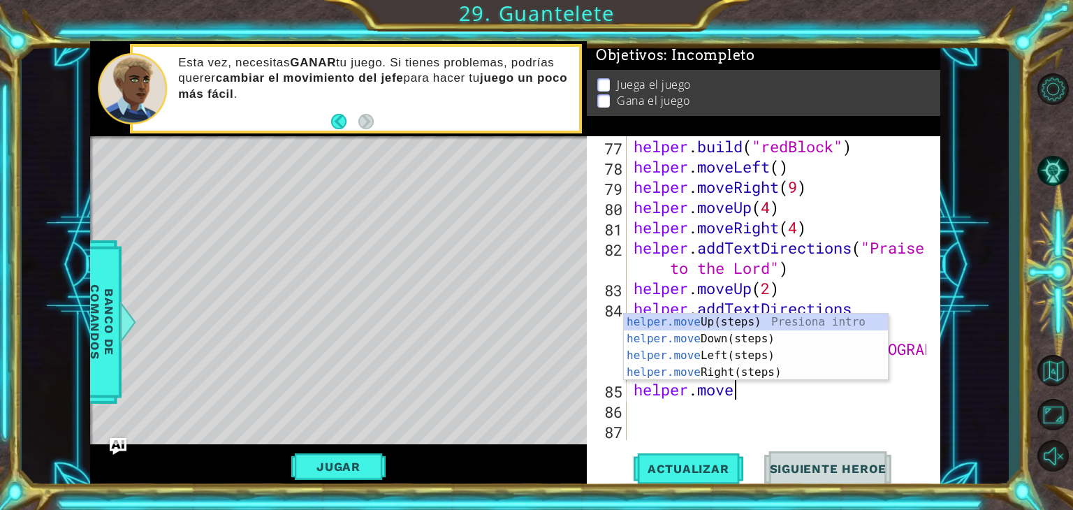
type textarea "helper.moveL"
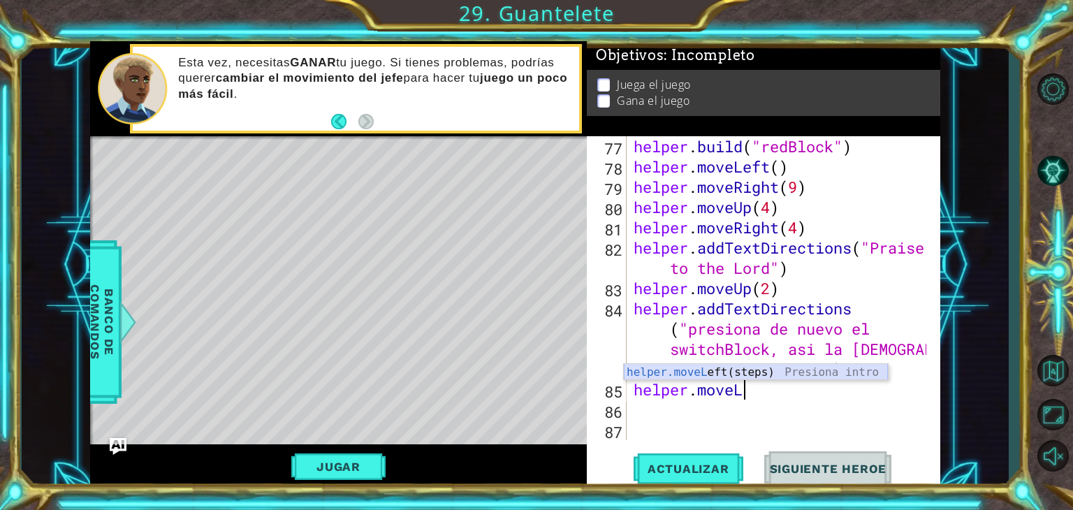
click at [791, 372] on div "helper.moveL eft(steps) Presiona intro" at bounding box center [756, 389] width 264 height 50
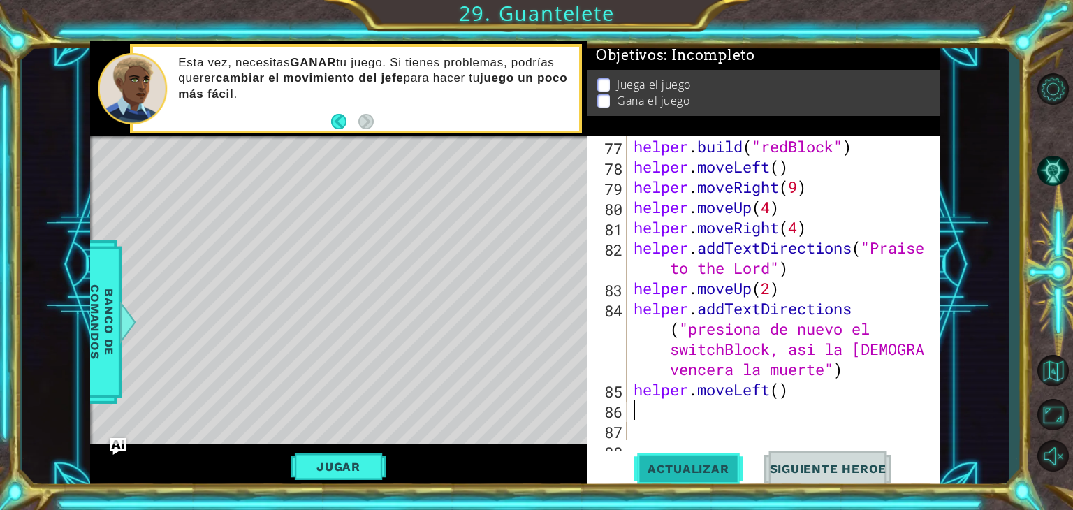
click at [732, 453] on button "Actualizar" at bounding box center [689, 469] width 110 height 36
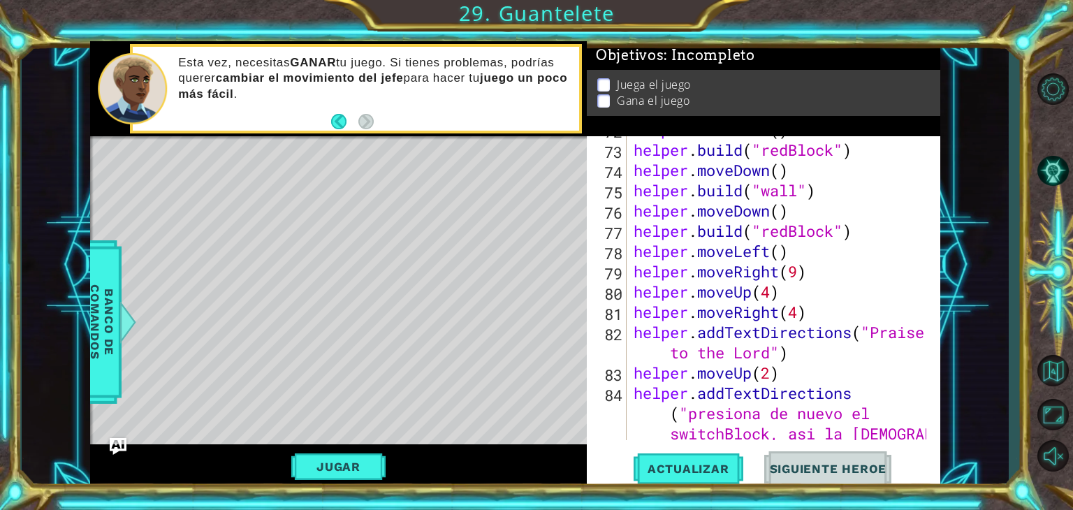
scroll to position [1559, 0]
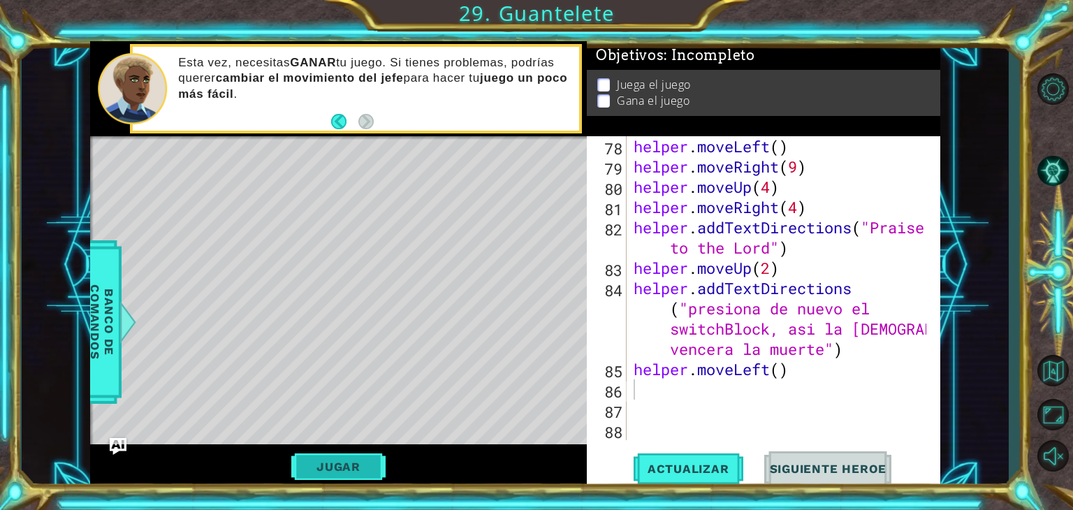
click at [366, 453] on button "Jugar" at bounding box center [338, 466] width 94 height 27
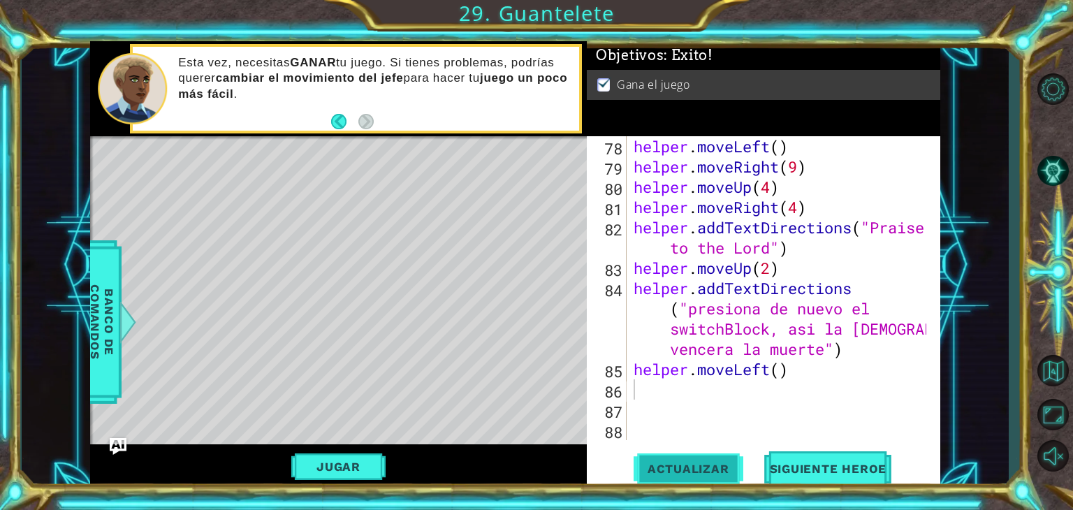
click at [687, 475] on span "Actualizar" at bounding box center [689, 469] width 110 height 14
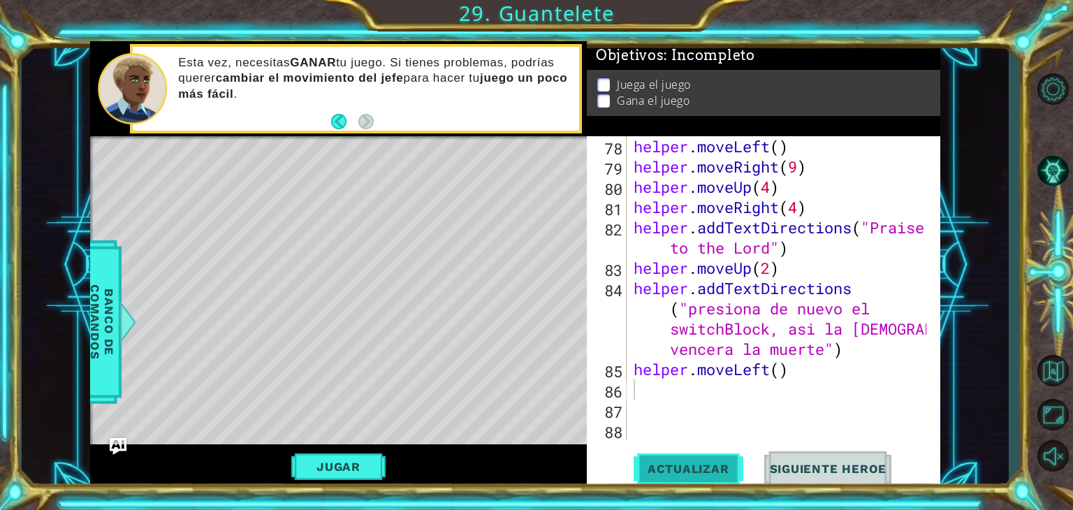
click at [687, 475] on span "Actualizar" at bounding box center [689, 469] width 110 height 14
